Goal: Obtain resource: Obtain resource

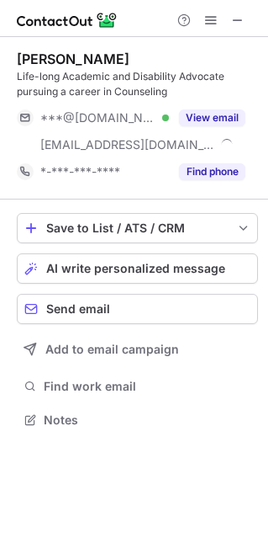
scroll to position [407, 268]
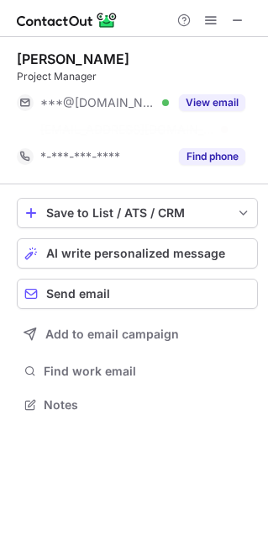
scroll to position [365, 268]
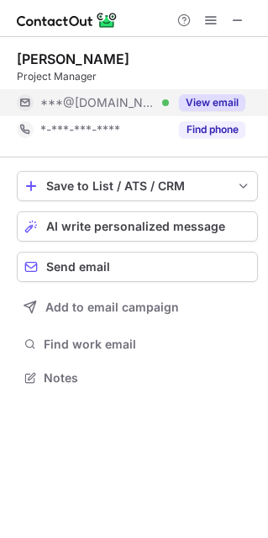
click at [194, 103] on button "View email" at bounding box center [212, 102] width 66 height 17
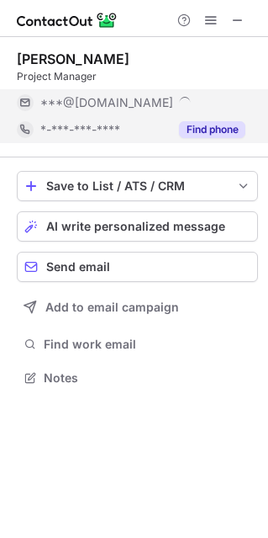
scroll to position [392, 268]
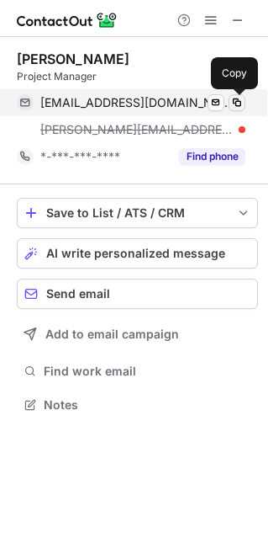
click at [240, 104] on span at bounding box center [237, 102] width 13 height 13
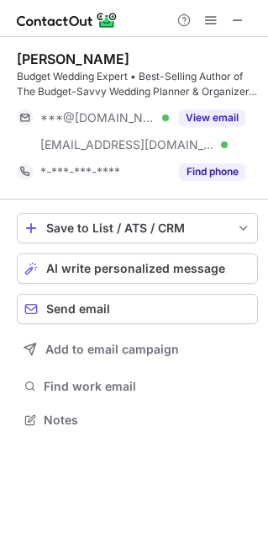
scroll to position [407, 268]
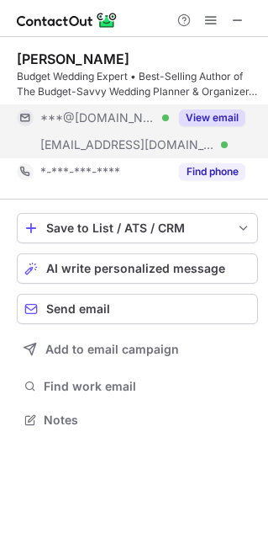
click at [207, 114] on button "View email" at bounding box center [212, 117] width 66 height 17
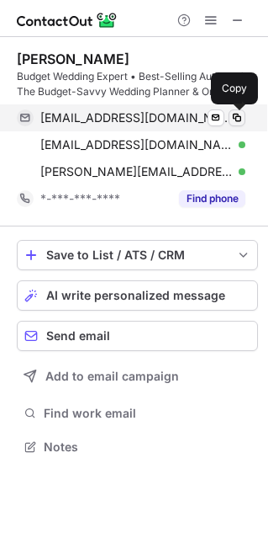
click at [236, 118] on span at bounding box center [237, 117] width 13 height 13
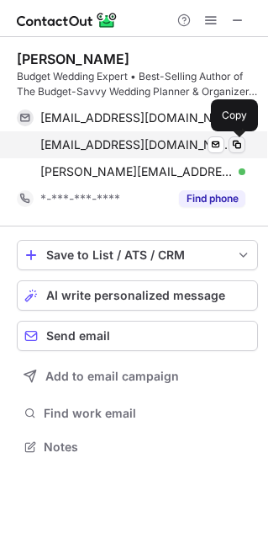
click at [232, 145] on span at bounding box center [237, 144] width 13 height 13
